Goal: Obtain resource: Obtain resource

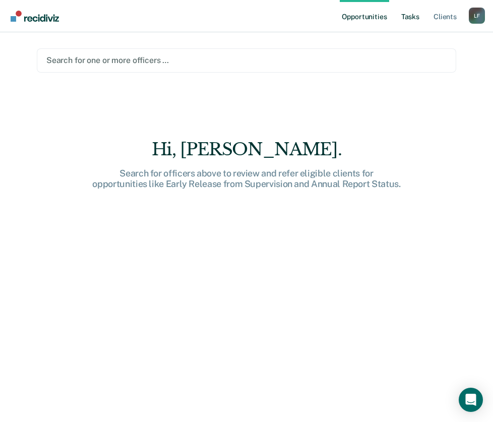
click at [409, 13] on link "Tasks" at bounding box center [410, 16] width 22 height 32
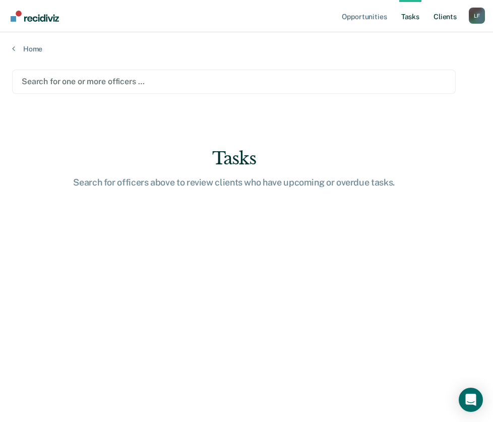
click at [447, 15] on link "Client s" at bounding box center [445, 16] width 27 height 32
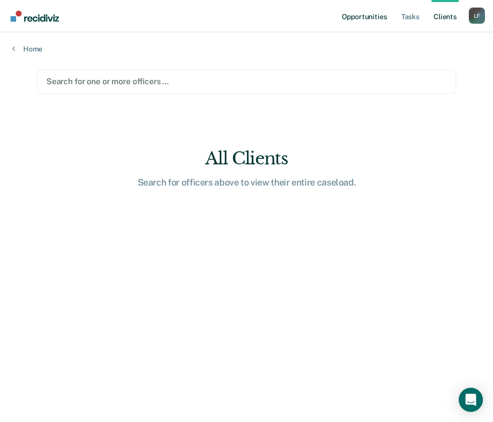
click at [365, 21] on link "Opportunities" at bounding box center [364, 16] width 49 height 32
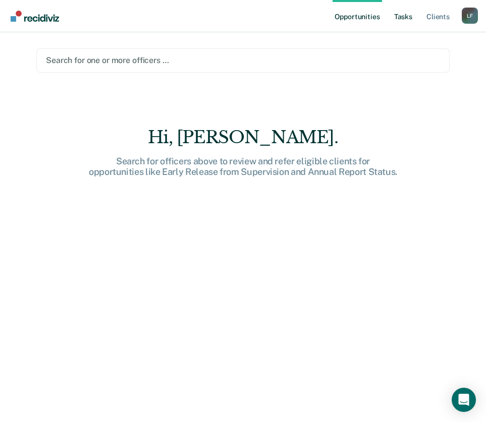
click at [396, 17] on link "Tasks" at bounding box center [403, 16] width 22 height 32
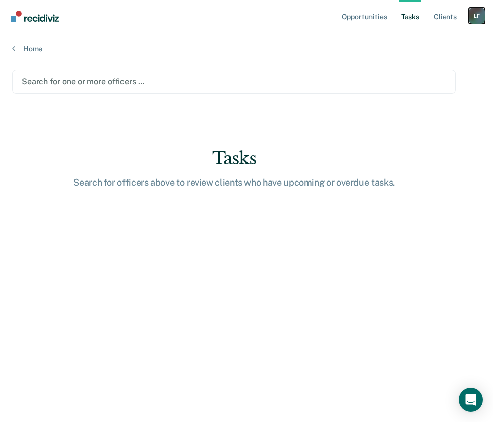
click at [472, 13] on div "L F" at bounding box center [477, 16] width 16 height 16
drag, startPoint x: 325, startPoint y: 25, endPoint x: 214, endPoint y: 42, distance: 112.3
click at [325, 25] on nav "Opportunities Tasks Client s Loretta Flores L F Profile How it works Log Out" at bounding box center [246, 16] width 493 height 32
drag, startPoint x: 60, startPoint y: 75, endPoint x: 51, endPoint y: 68, distance: 11.5
click at [60, 75] on div "Search for one or more officers …" at bounding box center [234, 82] width 427 height 14
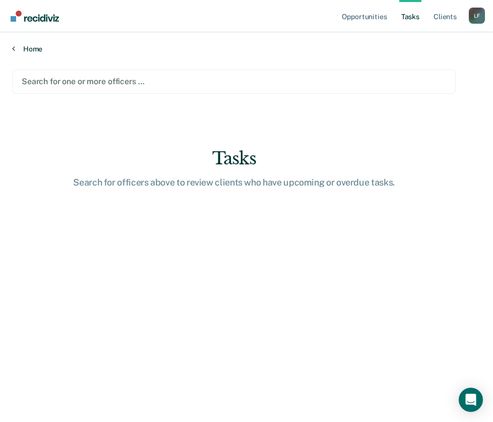
click at [38, 51] on link "Home" at bounding box center [246, 48] width 469 height 9
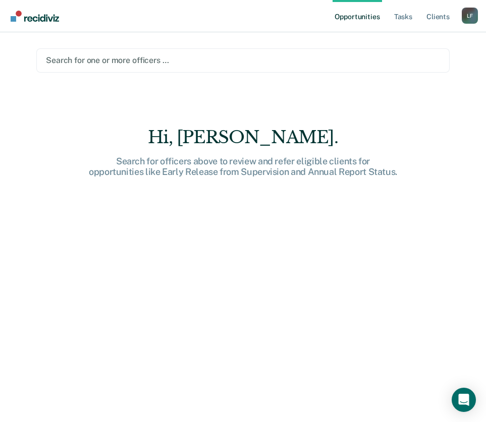
click at [236, 164] on div "Search for officers above to review and refer eligible clients for opportunitie…" at bounding box center [243, 167] width 323 height 22
click at [242, 139] on div "Hi, Loretta." at bounding box center [243, 137] width 323 height 21
click at [405, 15] on link "Tasks" at bounding box center [403, 16] width 22 height 32
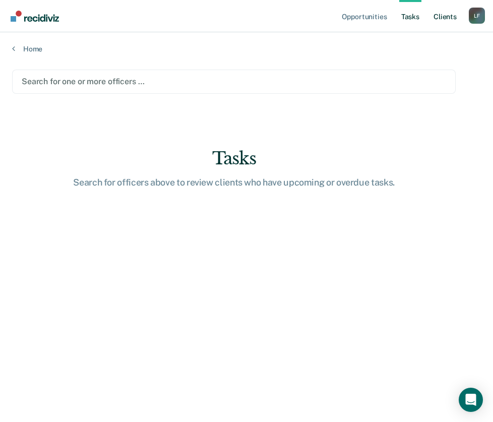
click at [447, 18] on link "Client s" at bounding box center [445, 16] width 27 height 32
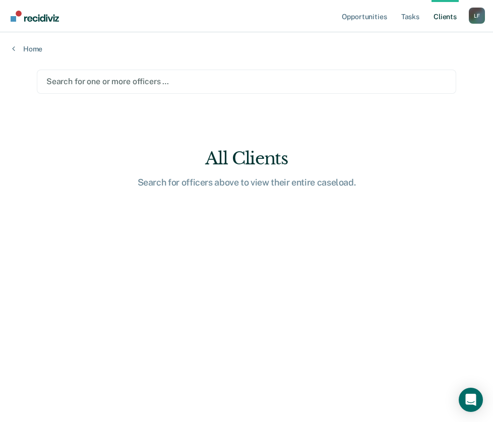
click at [127, 84] on div at bounding box center [246, 82] width 400 height 12
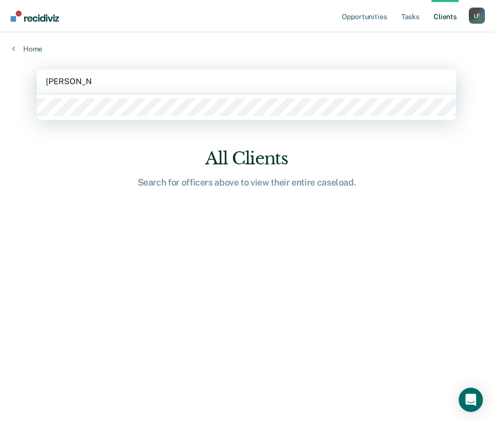
type input "loretta flores"
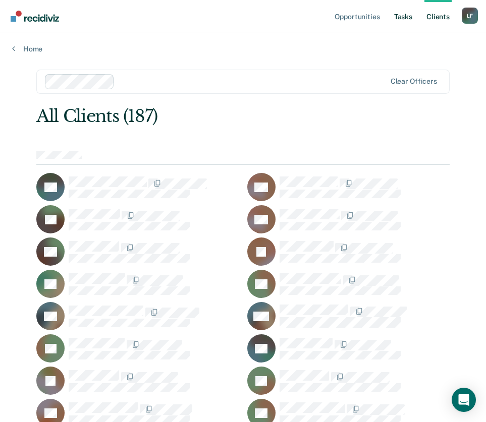
click at [408, 18] on link "Tasks" at bounding box center [403, 16] width 22 height 32
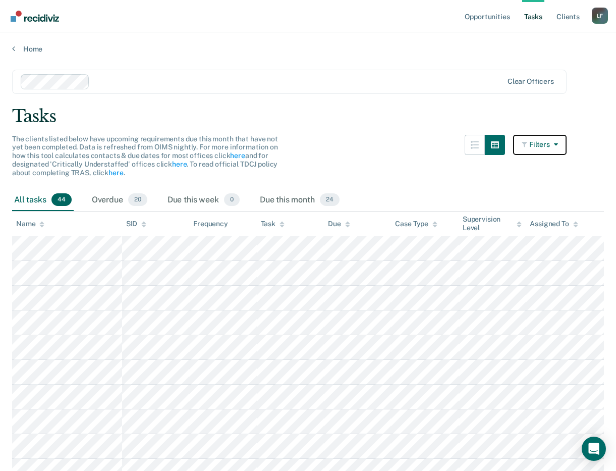
click at [493, 144] on icon "button" at bounding box center [554, 144] width 8 height 7
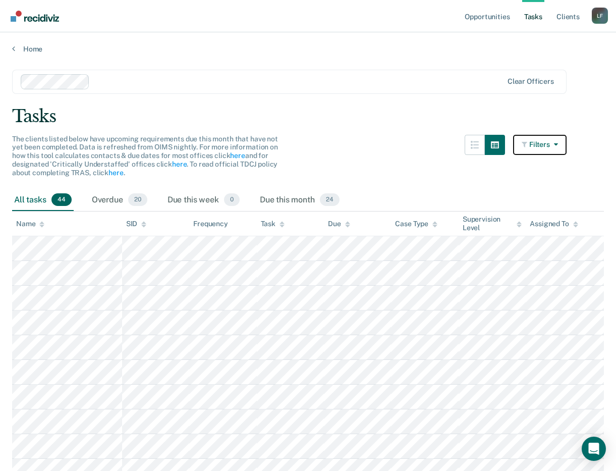
click at [493, 143] on icon "button" at bounding box center [554, 144] width 8 height 7
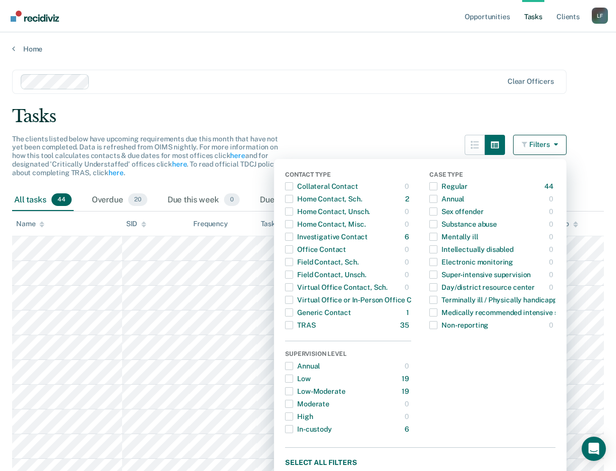
drag, startPoint x: 502, startPoint y: 115, endPoint x: 503, endPoint y: 123, distance: 8.1
click at [493, 115] on div "Tasks" at bounding box center [308, 116] width 592 height 21
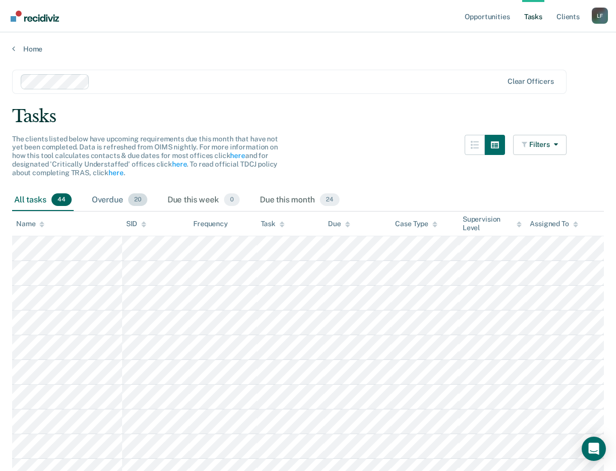
click at [122, 198] on div "Overdue 20" at bounding box center [120, 200] width 60 height 22
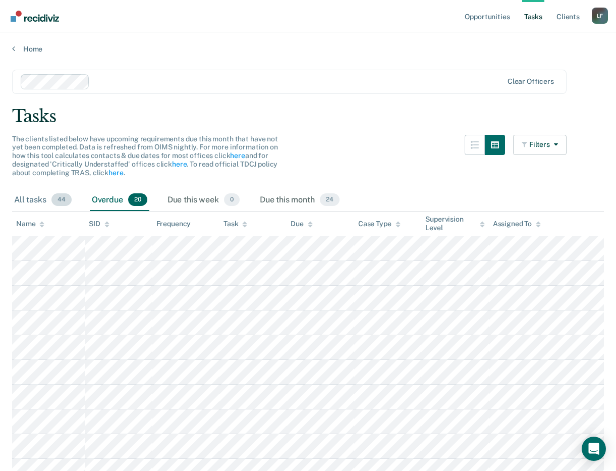
click at [41, 197] on div "All tasks 44" at bounding box center [43, 200] width 62 height 22
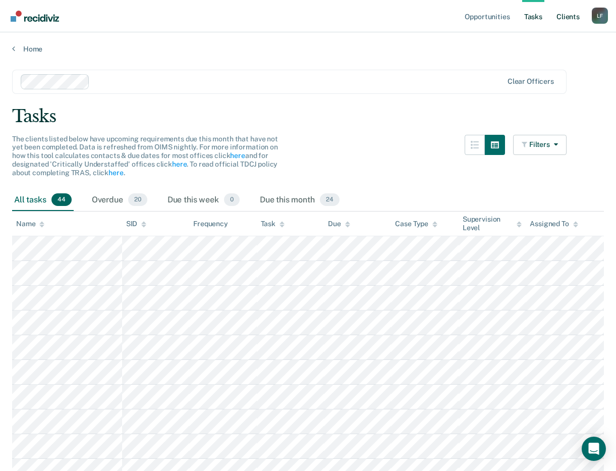
click at [493, 15] on link "Client s" at bounding box center [567, 16] width 27 height 32
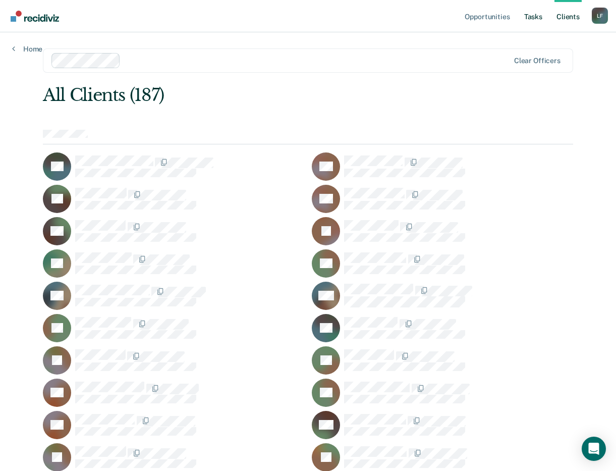
click at [493, 20] on link "Tasks" at bounding box center [533, 16] width 22 height 32
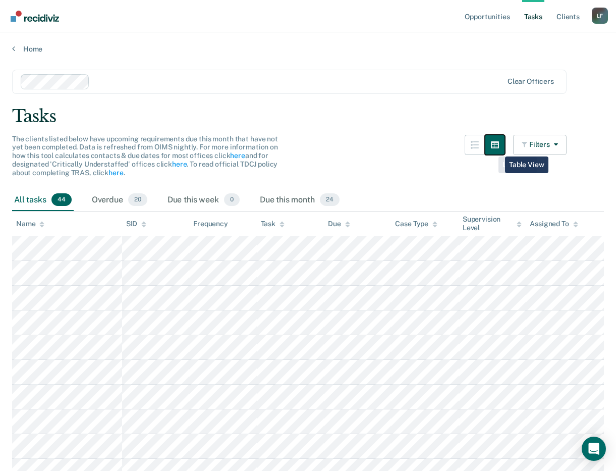
click at [493, 149] on button "button" at bounding box center [495, 145] width 20 height 20
click at [485, 152] on button "button" at bounding box center [474, 145] width 20 height 20
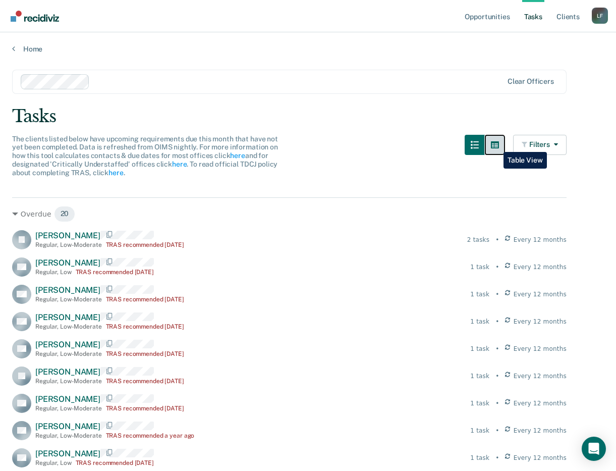
click at [493, 144] on button "button" at bounding box center [495, 145] width 20 height 20
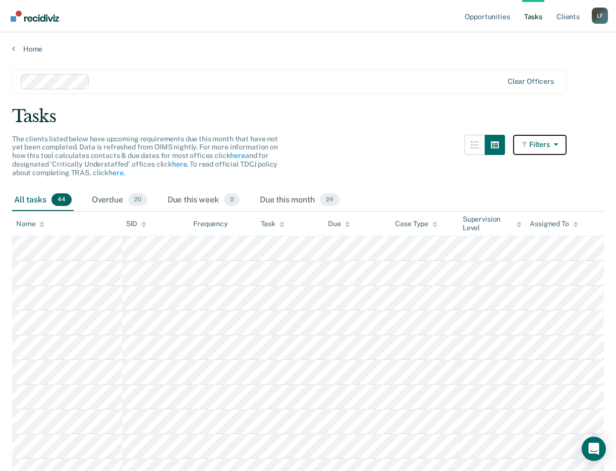
click at [493, 144] on icon "button" at bounding box center [554, 144] width 8 height 7
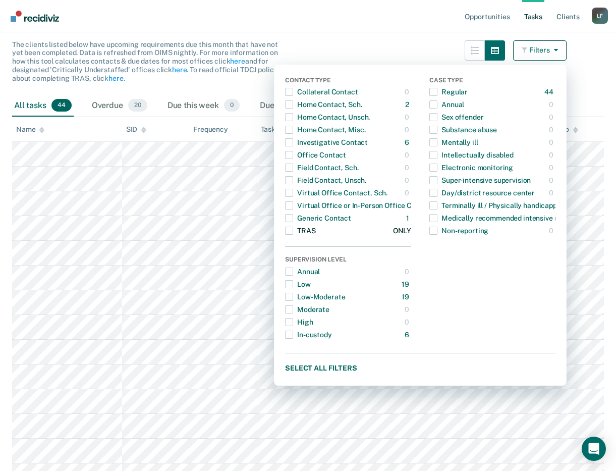
scroll to position [101, 0]
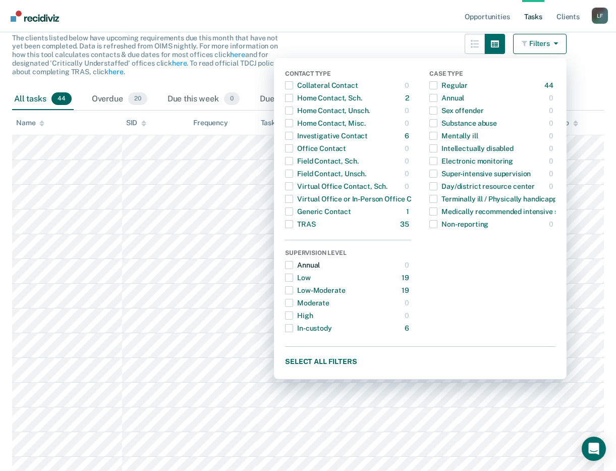
click at [293, 268] on span "button" at bounding box center [289, 265] width 8 height 8
click at [312, 359] on button "Select all filters" at bounding box center [420, 361] width 270 height 13
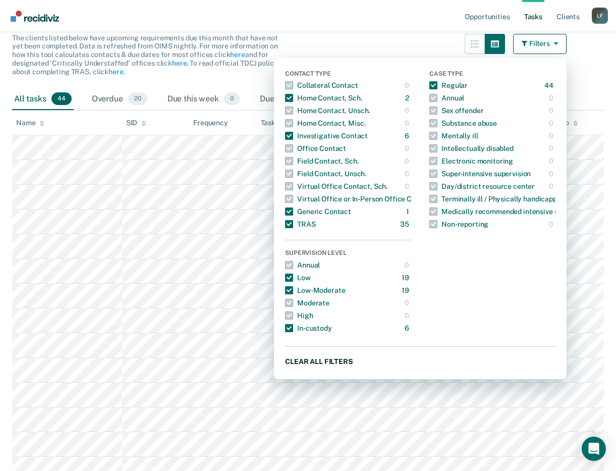
click at [312, 359] on button "Clear all filters" at bounding box center [420, 361] width 270 height 13
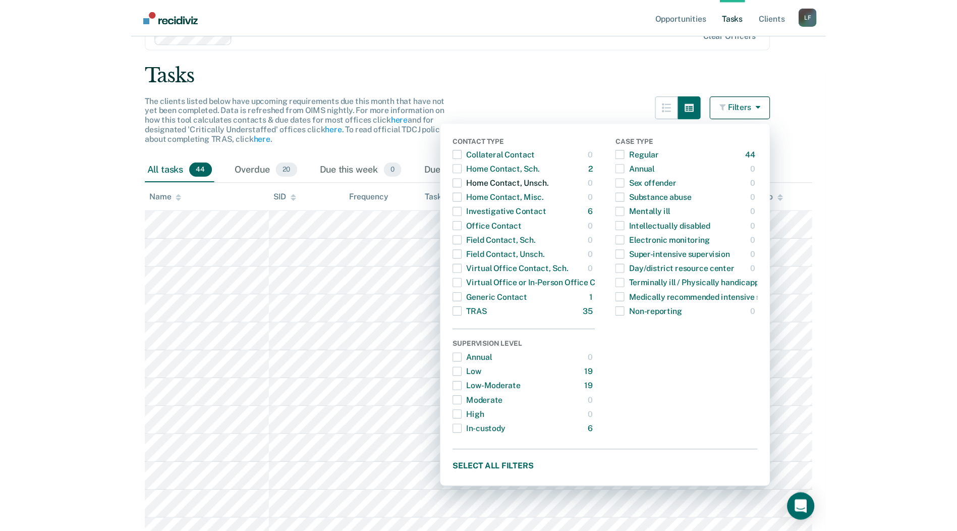
scroll to position [0, 0]
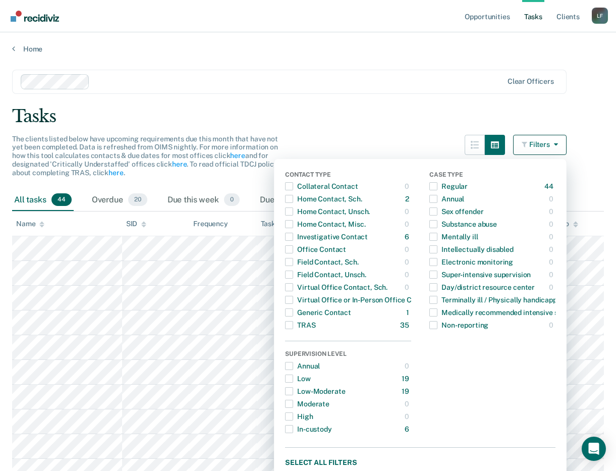
click at [15, 43] on div "Home" at bounding box center [308, 42] width 616 height 21
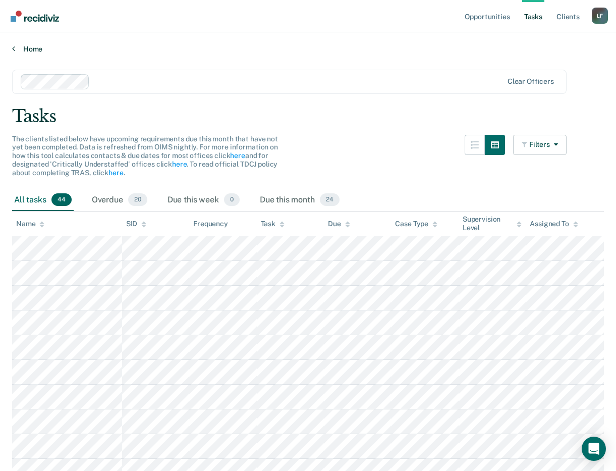
click at [35, 52] on link "Home" at bounding box center [308, 48] width 592 height 9
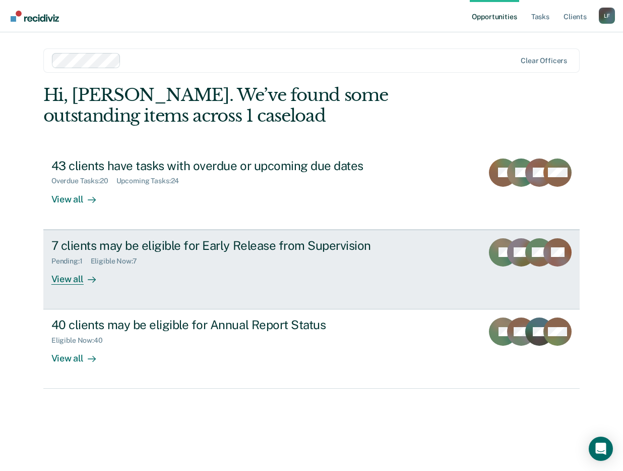
click at [137, 253] on div "Pending : 1 Eligible Now : 7" at bounding box center [228, 259] width 354 height 13
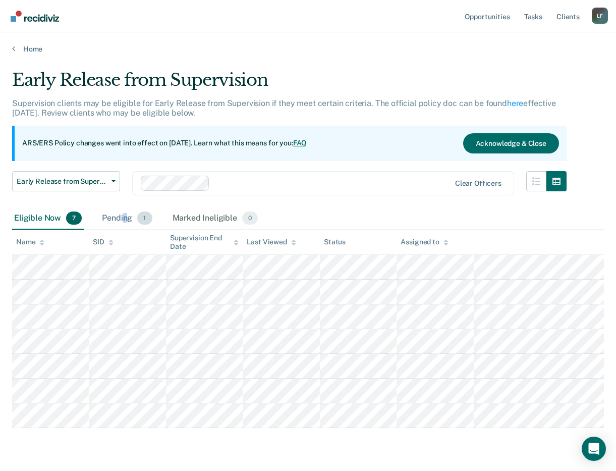
click at [125, 218] on div "Pending 1" at bounding box center [127, 218] width 54 height 22
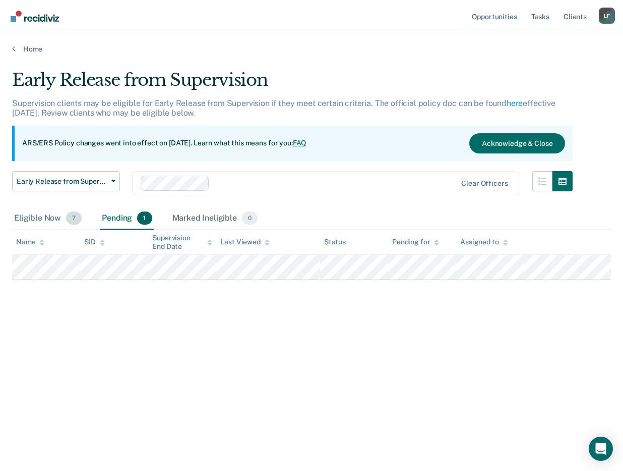
drag, startPoint x: 125, startPoint y: 218, endPoint x: 27, endPoint y: 219, distance: 98.3
click at [27, 219] on div "Eligible Now 7" at bounding box center [48, 218] width 72 height 22
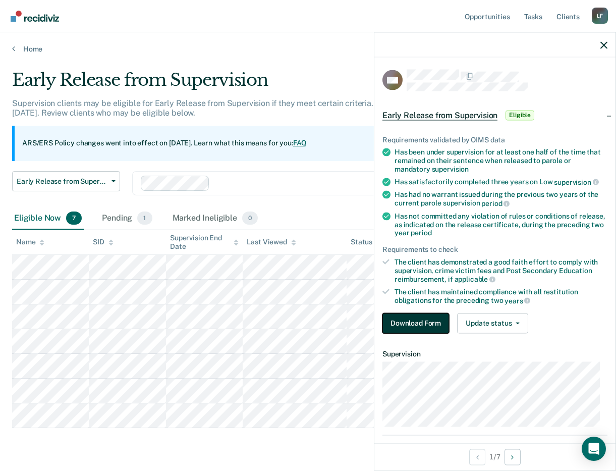
click at [420, 321] on button "Download Form" at bounding box center [415, 323] width 67 height 20
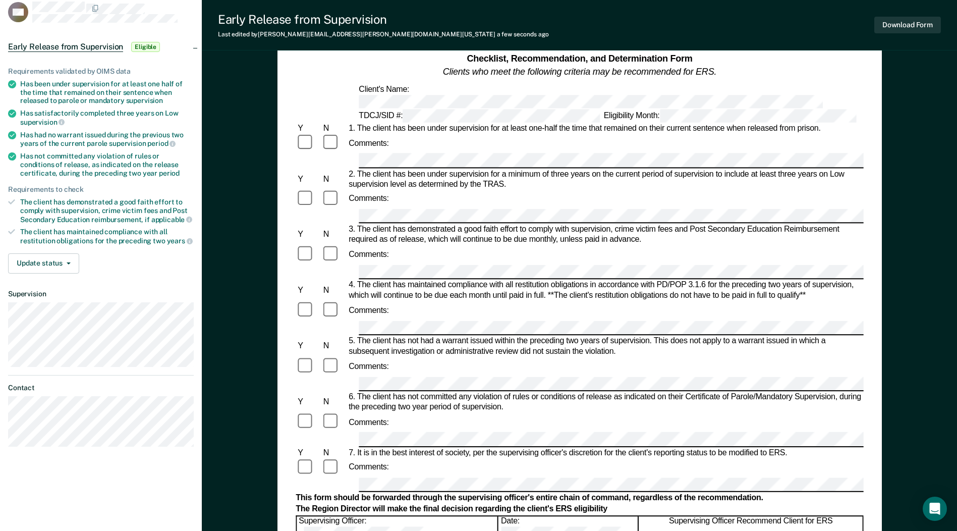
scroll to position [151, 0]
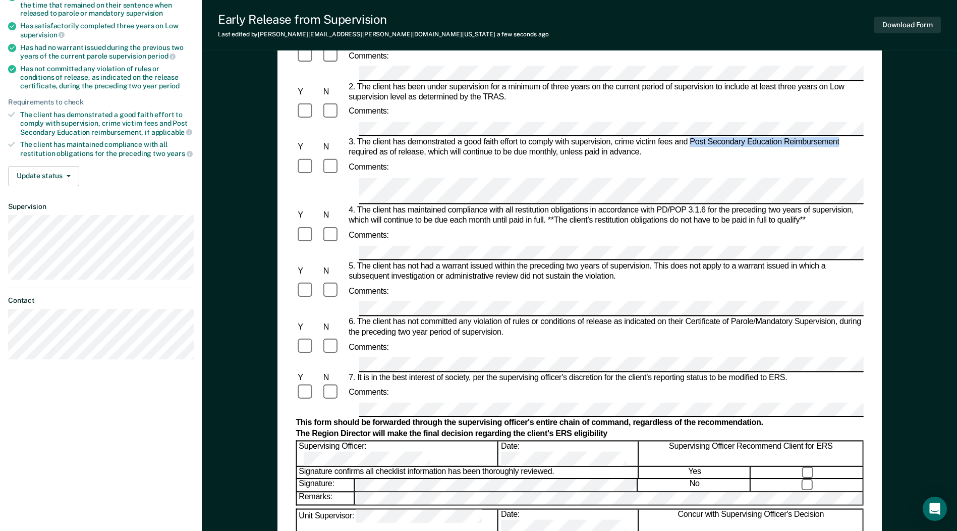
drag, startPoint x: 690, startPoint y: 121, endPoint x: 840, endPoint y: 124, distance: 149.8
click at [493, 138] on div "3. The client has demonstrated a good faith effort to comply with supervision, …" at bounding box center [604, 148] width 517 height 20
copy div "Post Secondary Education Reimbursement"
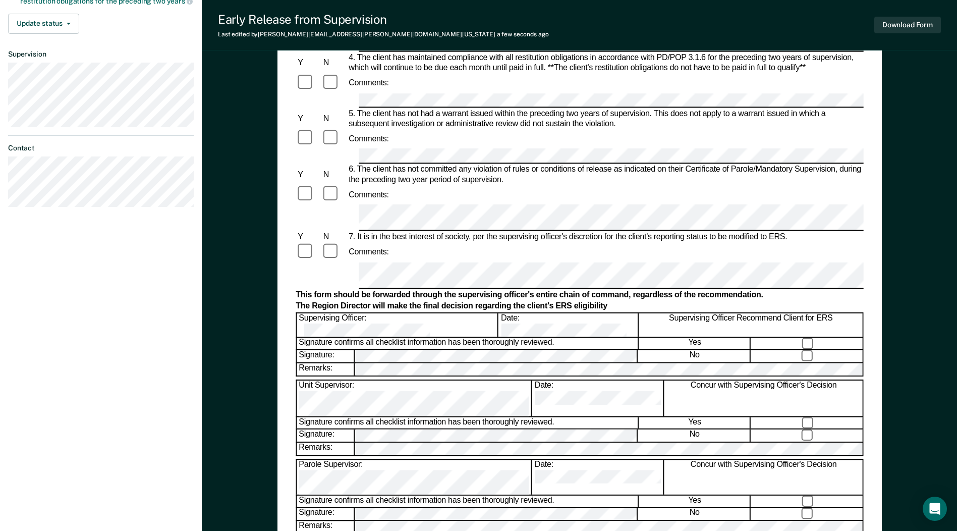
scroll to position [353, 0]
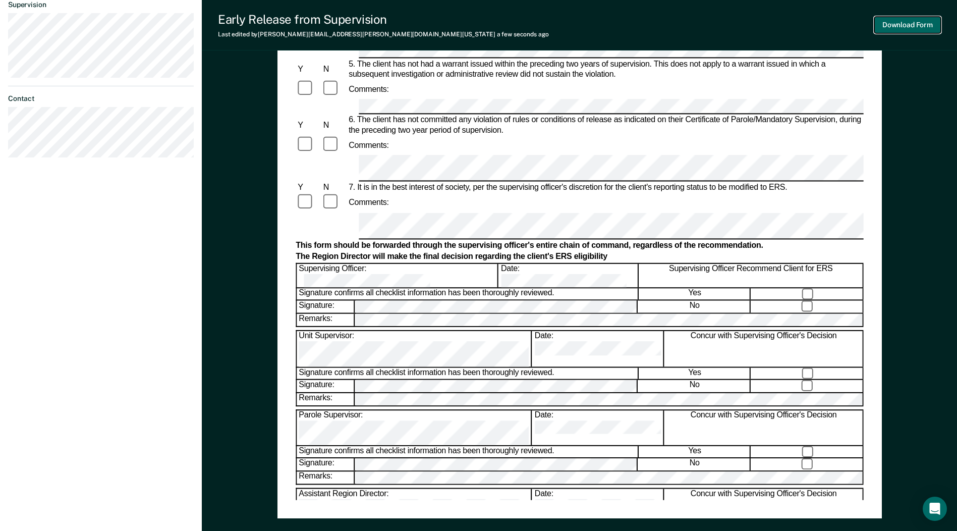
click at [493, 29] on button "Download Form" at bounding box center [907, 25] width 67 height 17
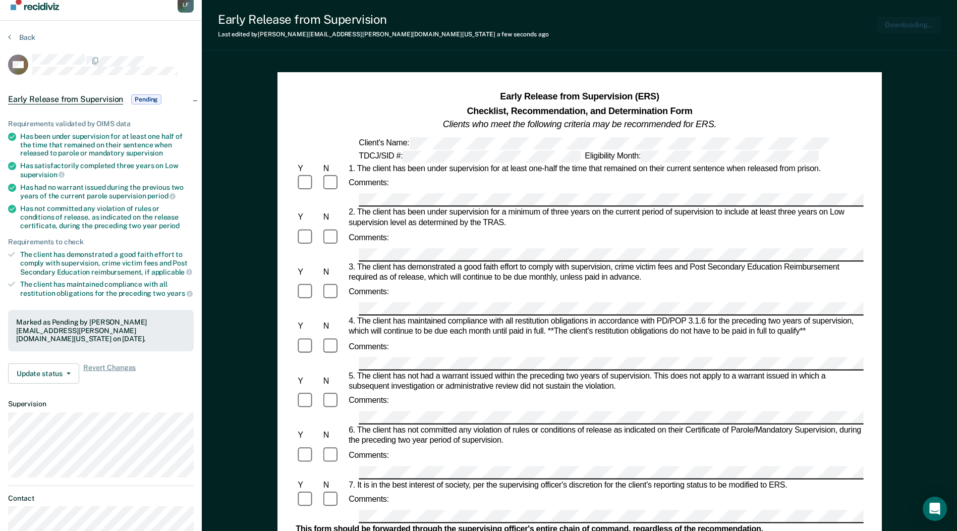
scroll to position [0, 0]
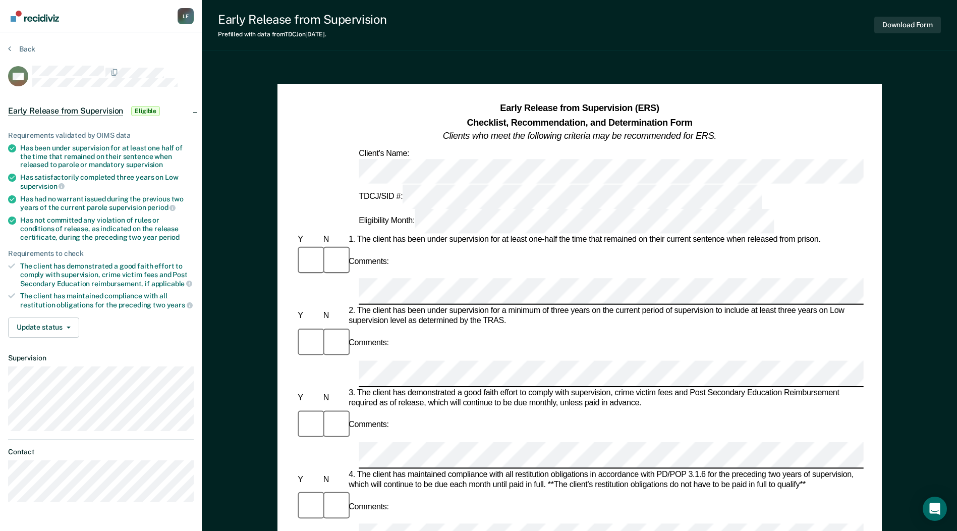
click at [134, 48] on div "Back" at bounding box center [101, 54] width 186 height 21
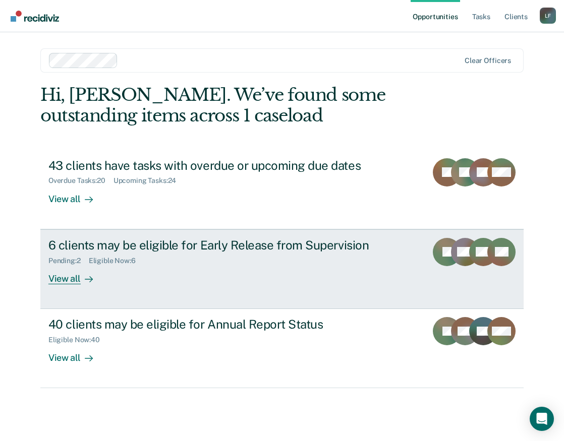
click at [66, 277] on div "View all" at bounding box center [76, 275] width 56 height 20
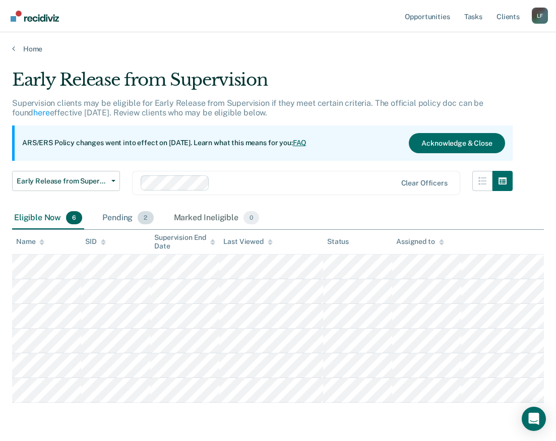
click at [132, 215] on div "Pending 2" at bounding box center [127, 218] width 55 height 22
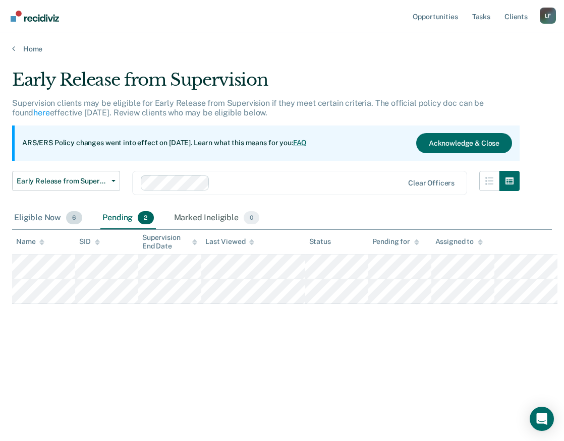
click at [35, 217] on div "Eligible Now 6" at bounding box center [48, 218] width 72 height 22
